Goal: Find specific page/section: Find specific page/section

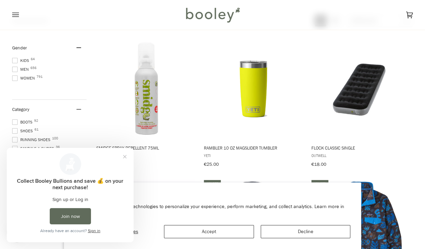
scroll to position [83, 0]
click at [15, 77] on span at bounding box center [14, 78] width 5 height 5
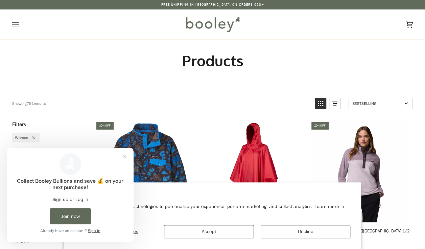
click at [126, 158] on button "Close prompt" at bounding box center [125, 157] width 12 height 12
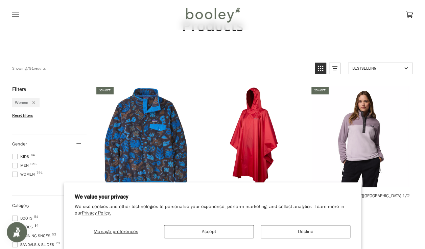
scroll to position [53, 0]
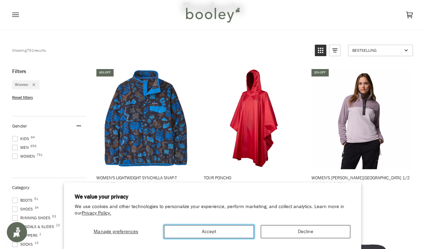
click at [232, 228] on button "Accept" at bounding box center [209, 231] width 90 height 13
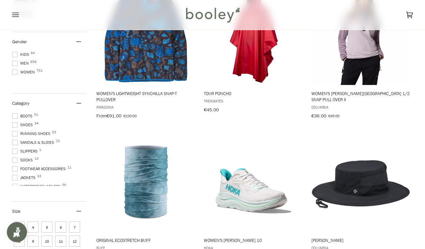
scroll to position [139, 0]
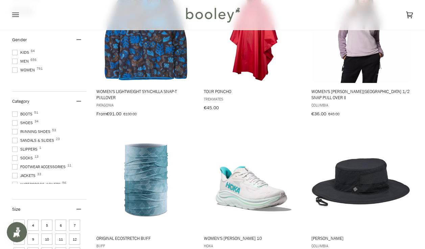
click at [15, 173] on span at bounding box center [14, 175] width 5 height 5
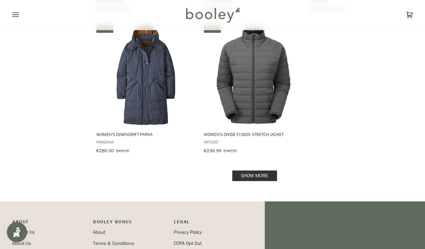
scroll to position [968, 0]
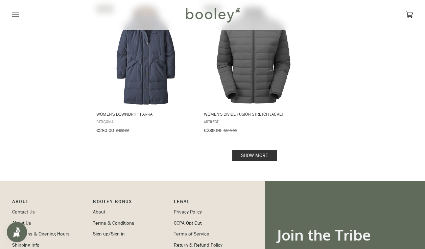
click at [260, 150] on link "Show more" at bounding box center [254, 155] width 45 height 10
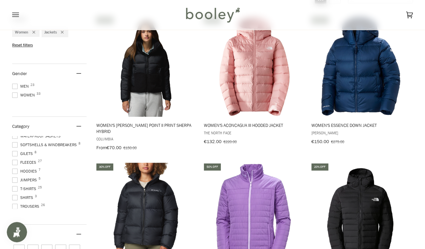
scroll to position [74, 0]
click at [40, 162] on label "Fleeces 27" at bounding box center [49, 162] width 74 height 6
